Goal: Transaction & Acquisition: Register for event/course

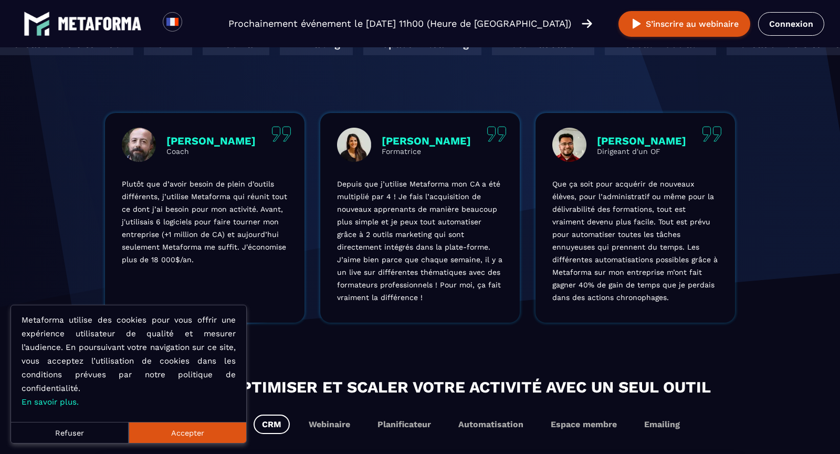
scroll to position [363, 0]
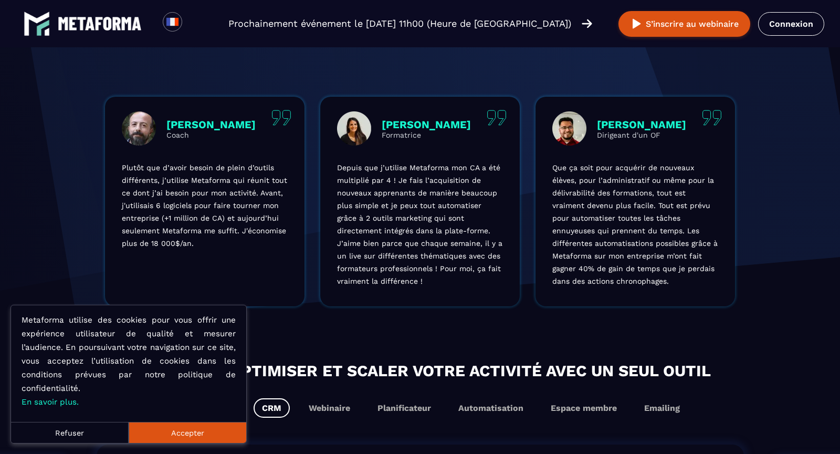
drag, startPoint x: 202, startPoint y: 435, endPoint x: 97, endPoint y: 433, distance: 104.5
click at [97, 433] on div "Refuser Accepter" at bounding box center [128, 432] width 235 height 21
click at [97, 433] on button "Refuser" at bounding box center [70, 432] width 118 height 21
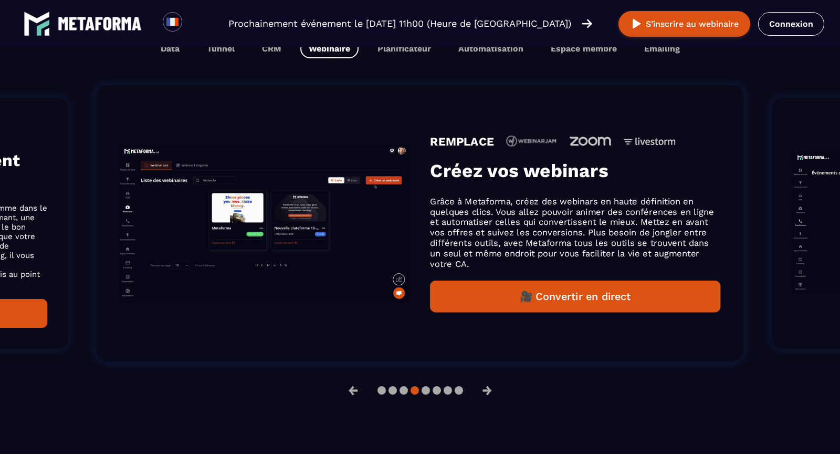
scroll to position [716, 0]
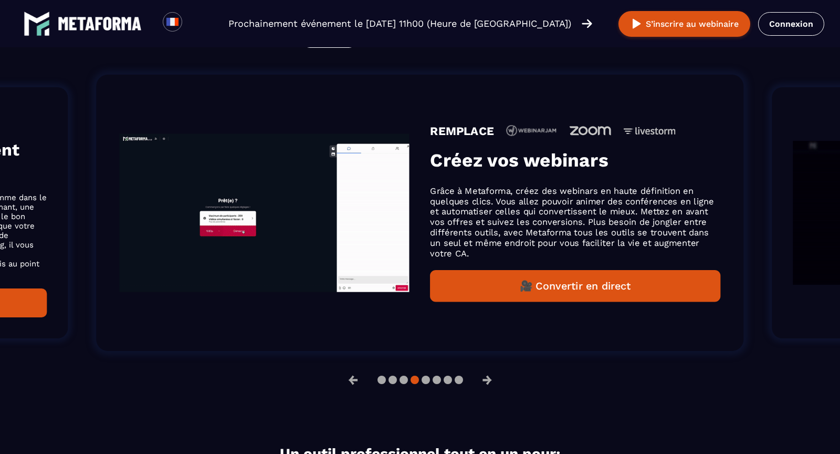
click at [167, 48] on button "Data" at bounding box center [170, 37] width 36 height 19
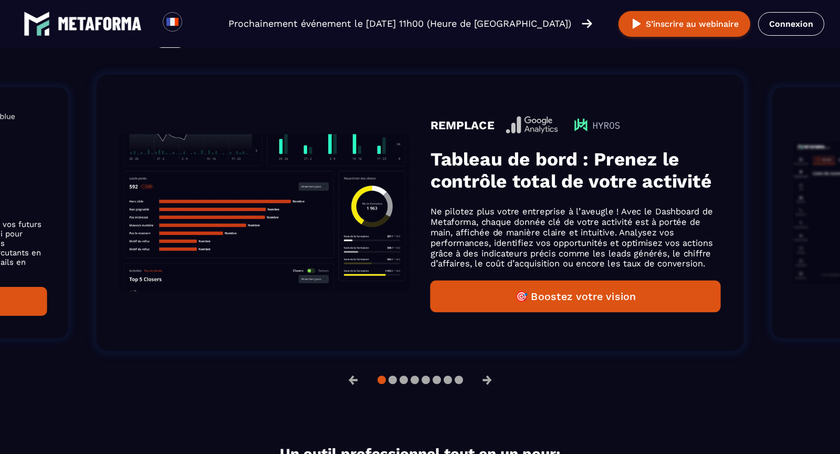
click at [213, 48] on button "Tunnel" at bounding box center [221, 37] width 45 height 19
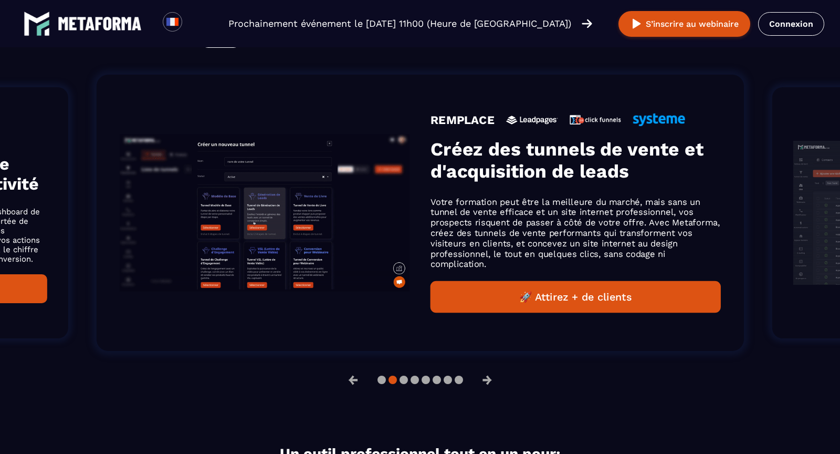
click at [268, 48] on button "CRM" at bounding box center [272, 37] width 36 height 19
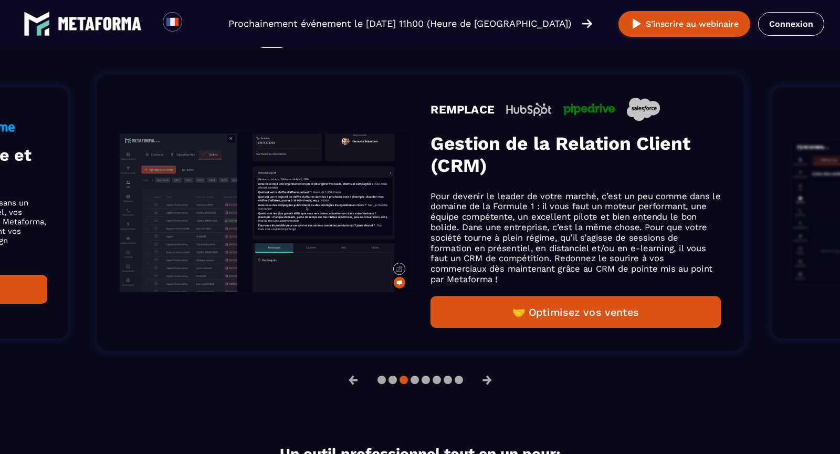
click at [321, 48] on button "Webinaire" at bounding box center [329, 37] width 58 height 19
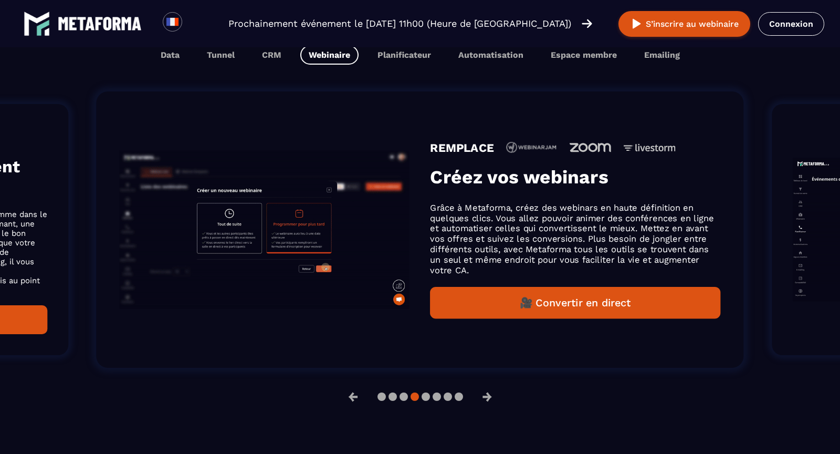
scroll to position [733, 0]
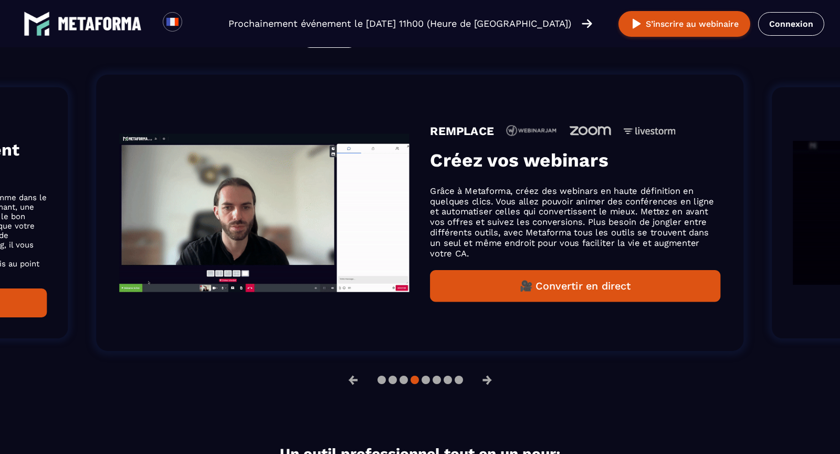
click at [397, 48] on button "Planificateur" at bounding box center [404, 37] width 70 height 19
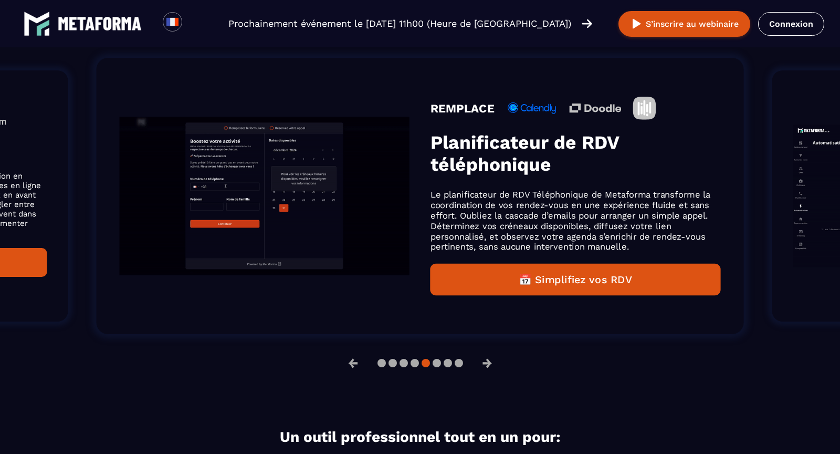
scroll to position [716, 0]
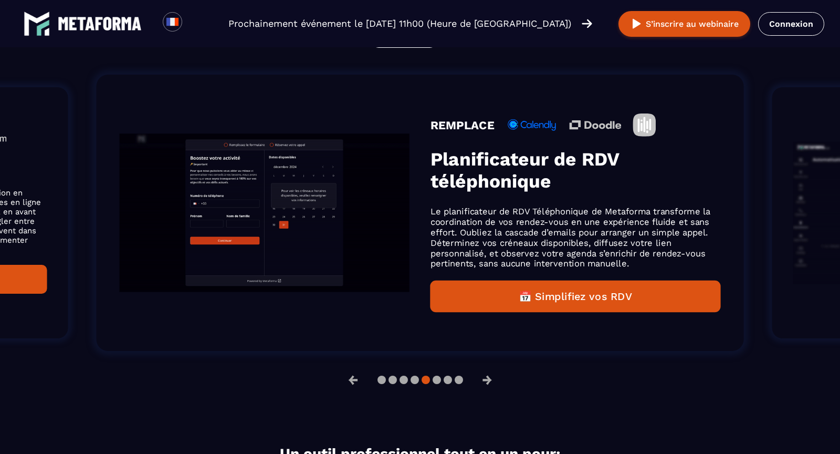
click at [494, 48] on button "Automatisation" at bounding box center [491, 37] width 82 height 19
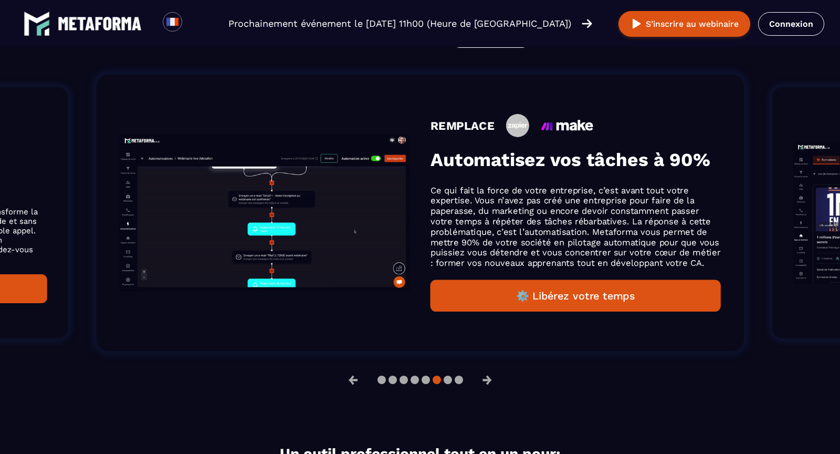
click at [574, 48] on button "Espace membre" at bounding box center [584, 37] width 83 height 19
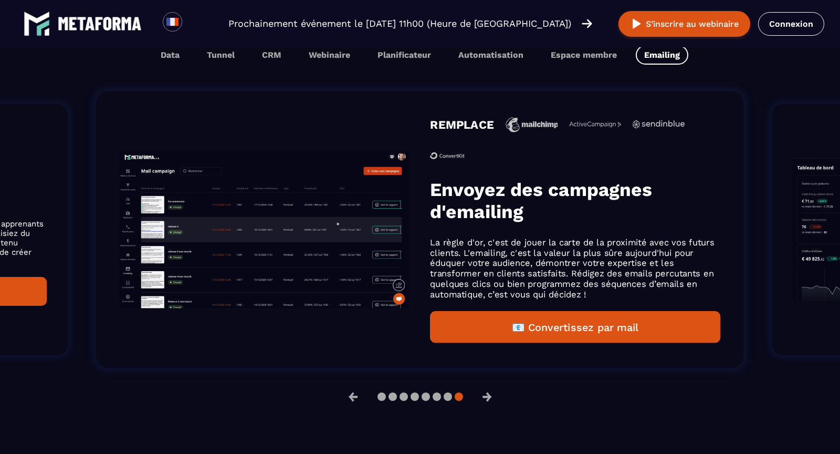
scroll to position [733, 0]
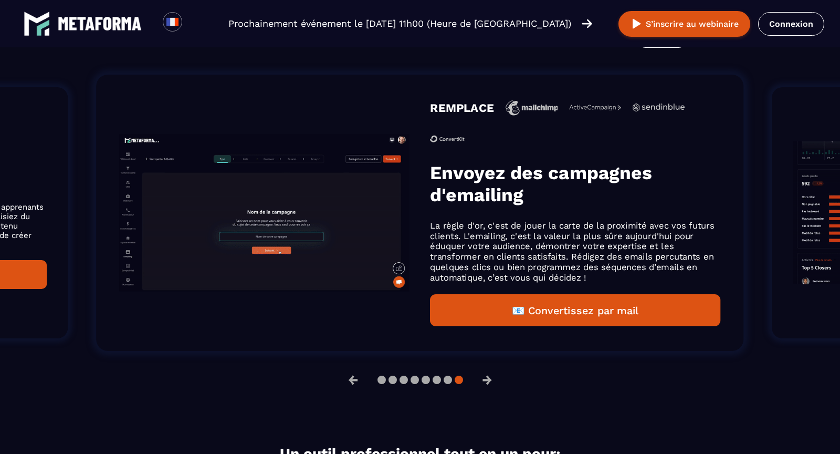
click at [671, 48] on button "Emailing" at bounding box center [662, 37] width 53 height 19
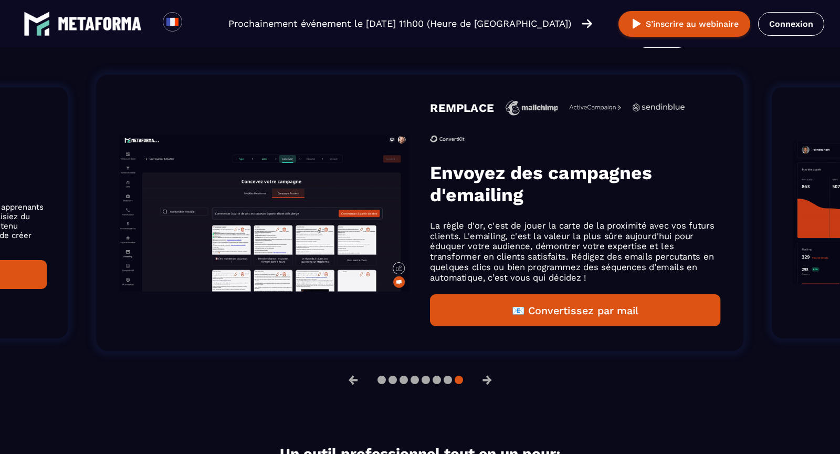
click at [660, 48] on button "Emailing" at bounding box center [662, 37] width 53 height 19
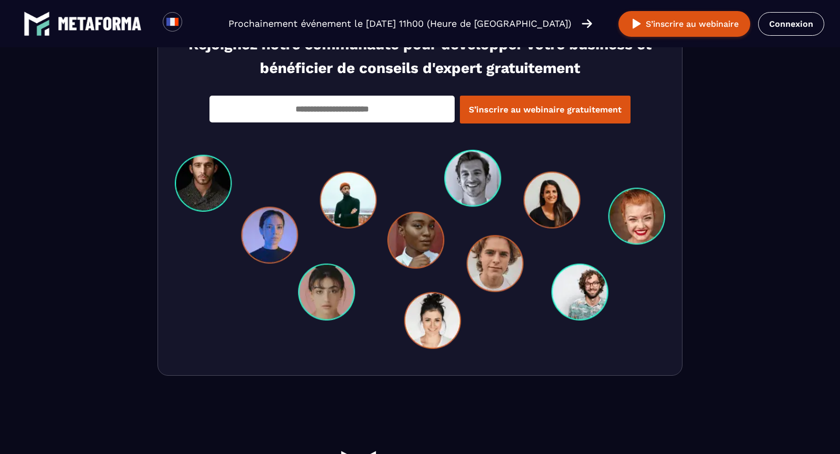
scroll to position [2687, 0]
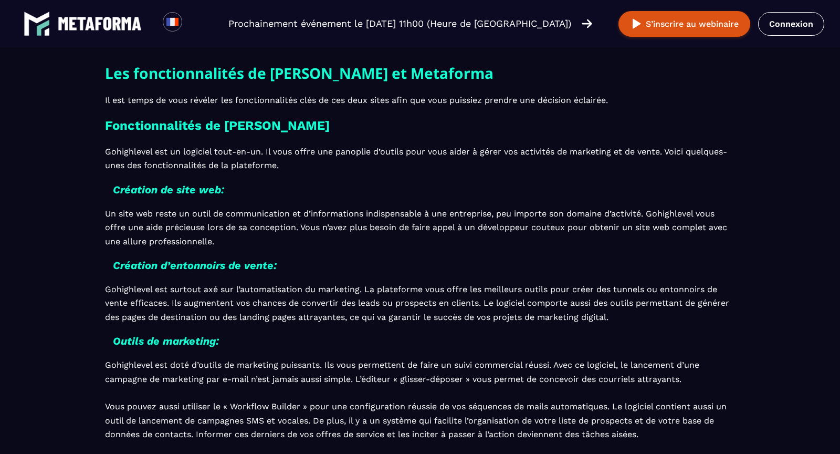
scroll to position [767, 0]
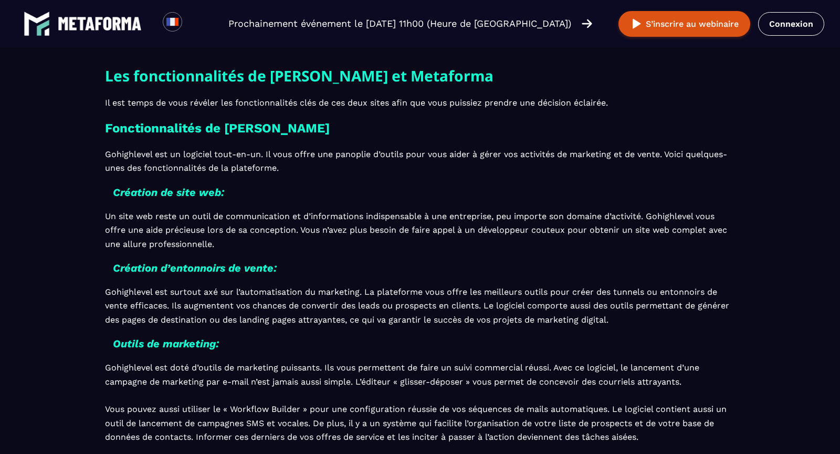
click at [243, 129] on h3 "Fonctionnalités de [PERSON_NAME]" at bounding box center [420, 128] width 630 height 21
copy h3 "Gohighlevel"
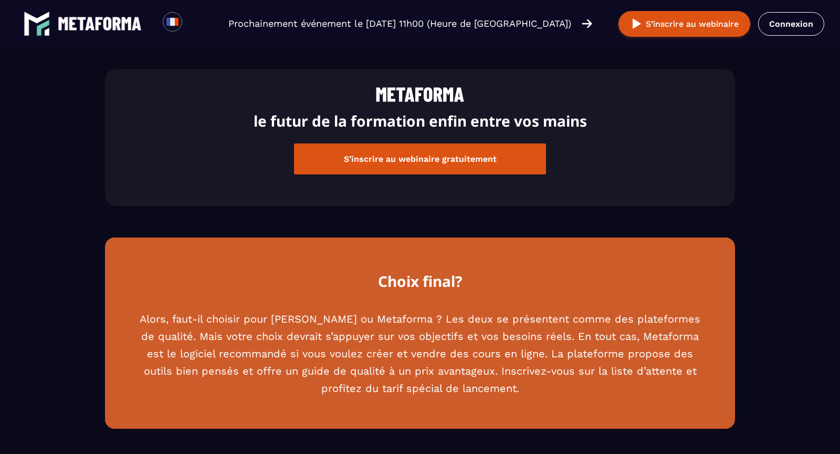
scroll to position [2545, 0]
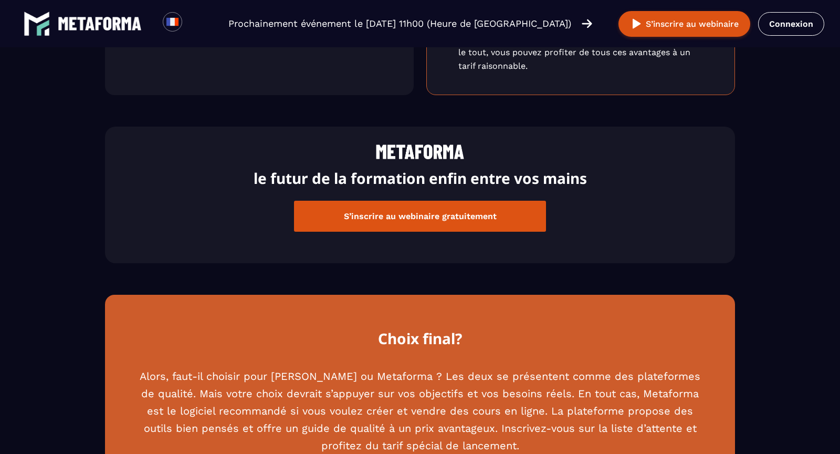
click at [445, 214] on button "S’inscrire au webinaire gratuitement" at bounding box center [420, 216] width 252 height 31
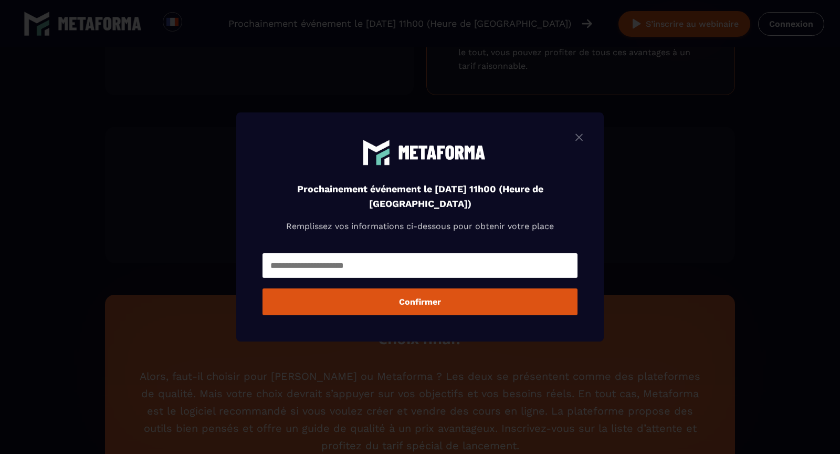
click at [411, 263] on input "Modal window" at bounding box center [420, 265] width 315 height 25
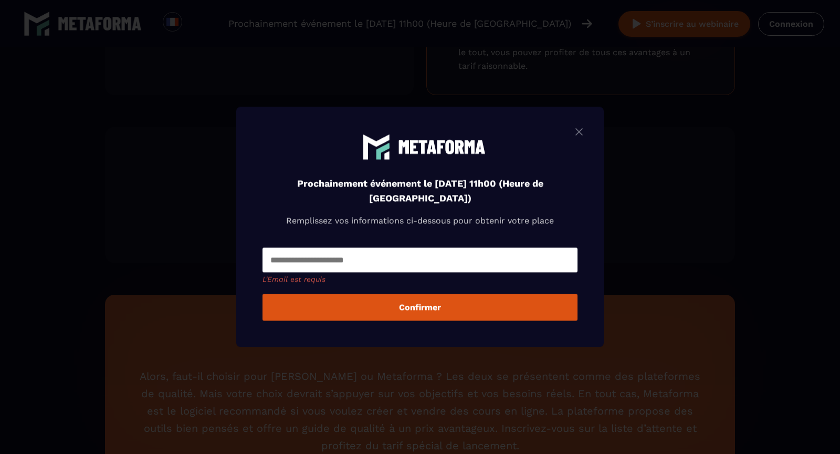
click at [582, 145] on div "Prochainement événement le jeudi 18 septembre à 11h00 (Heure de Paris) Rempliss…" at bounding box center [420, 227] width 368 height 240
click at [582, 138] on div "Modal window" at bounding box center [579, 132] width 13 height 15
